Goal: Use online tool/utility: Utilize a website feature to perform a specific function

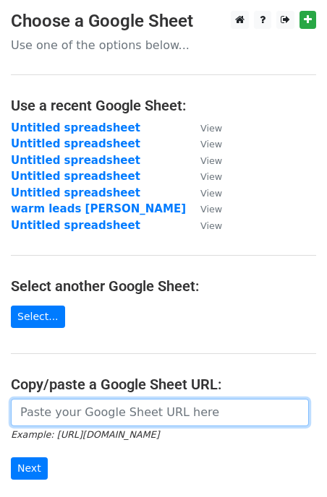
drag, startPoint x: 70, startPoint y: 393, endPoint x: 71, endPoint y: 401, distance: 8.7
click at [71, 401] on input "url" at bounding box center [160, 412] width 298 height 27
paste input "[URL][DOMAIN_NAME]"
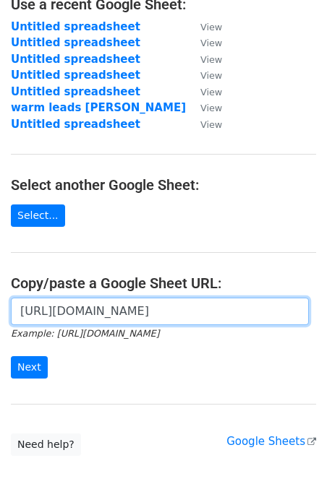
scroll to position [124, 0]
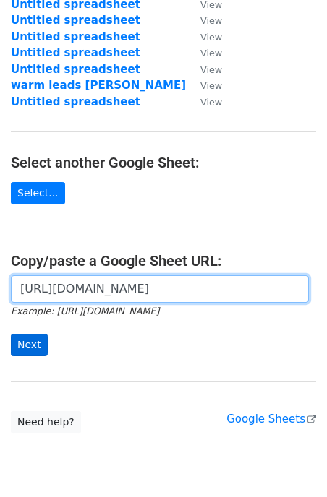
type input "https://docs.google.com/spreadsheets/d/1l0CvojGLzNXYQd_k-1io-m8asCFIKGI_J6reT_Q…"
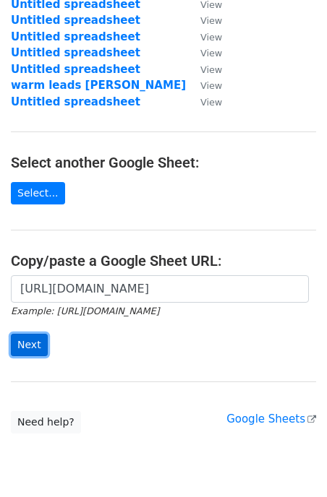
click at [35, 341] on input "Next" at bounding box center [29, 345] width 37 height 22
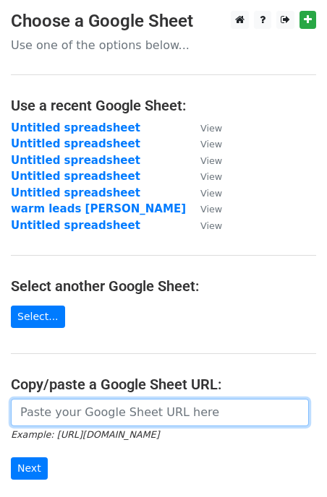
click at [106, 415] on input "url" at bounding box center [160, 412] width 298 height 27
paste input "https://docs.google.com/spreadsheets/d/1l0CvojGLzNXYQd_k-1io-m8asCFIKGI_J6reT_Q…"
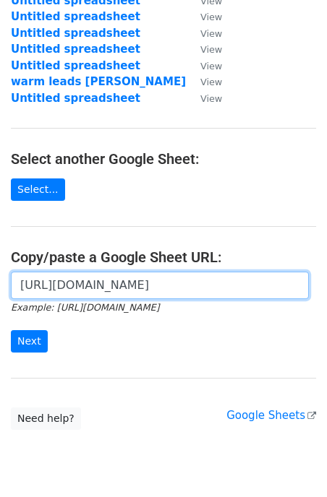
scroll to position [154, 0]
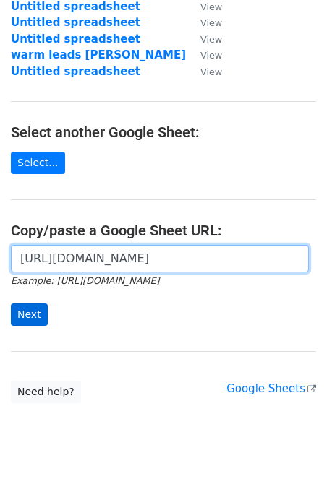
type input "https://docs.google.com/spreadsheets/d/1l0CvojGLzNXYQd_k-1io-m8asCFIKGI_J6reT_Q…"
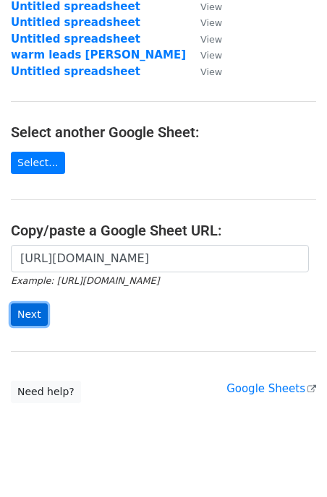
click at [34, 322] on input "Next" at bounding box center [29, 315] width 37 height 22
